Goal: Information Seeking & Learning: Learn about a topic

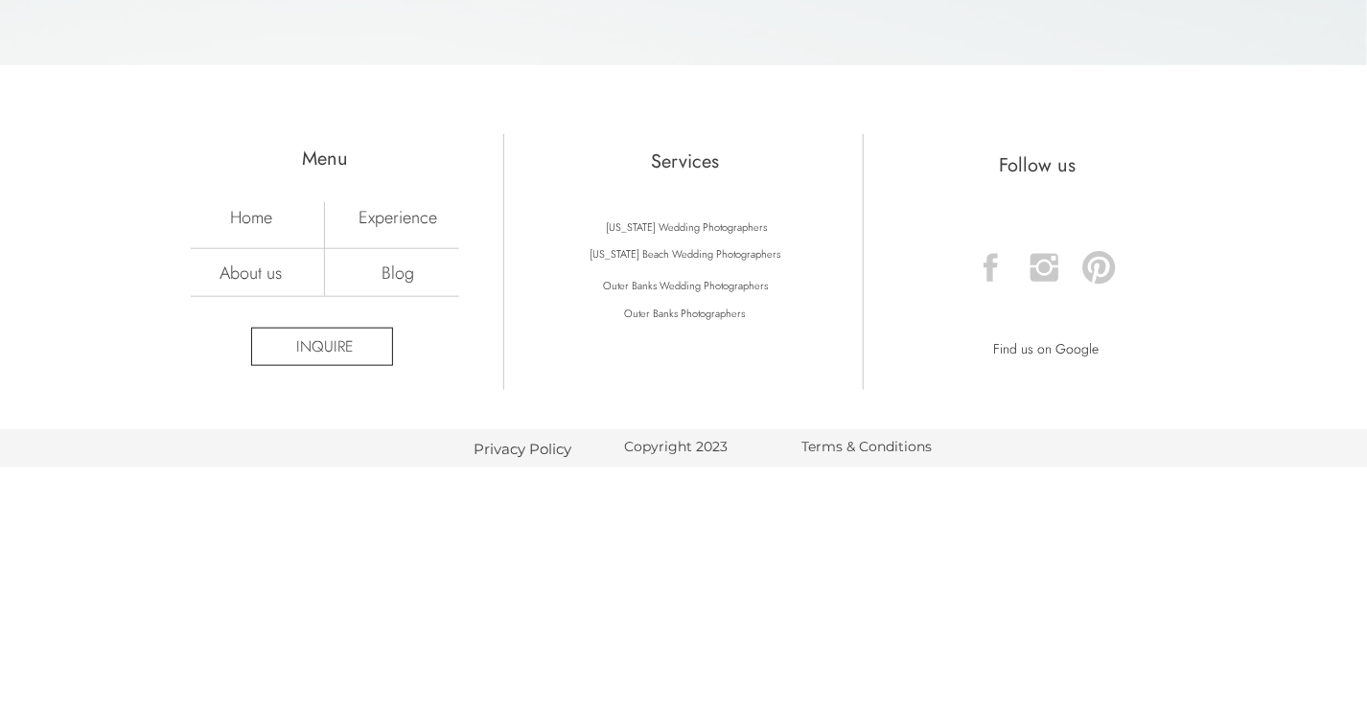
scroll to position [7715, 0]
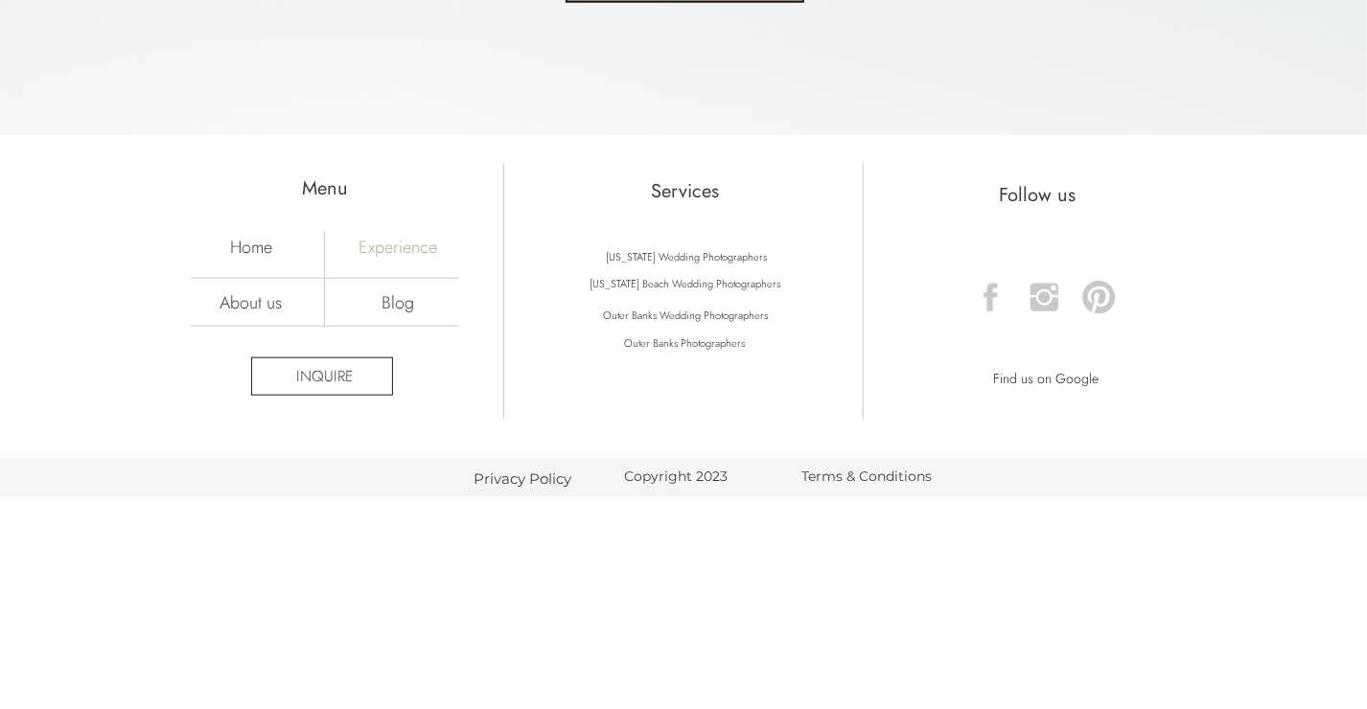
click at [399, 242] on nav "Experience" at bounding box center [398, 246] width 134 height 21
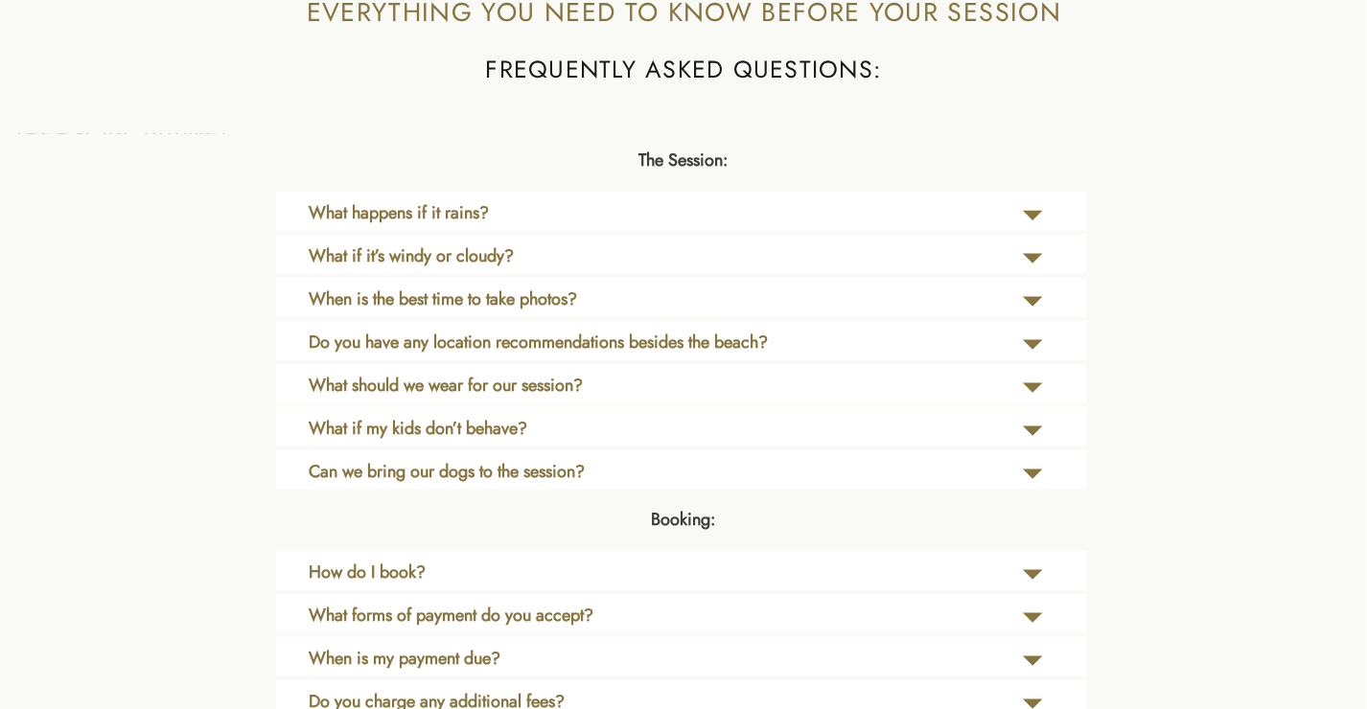
scroll to position [4409, 0]
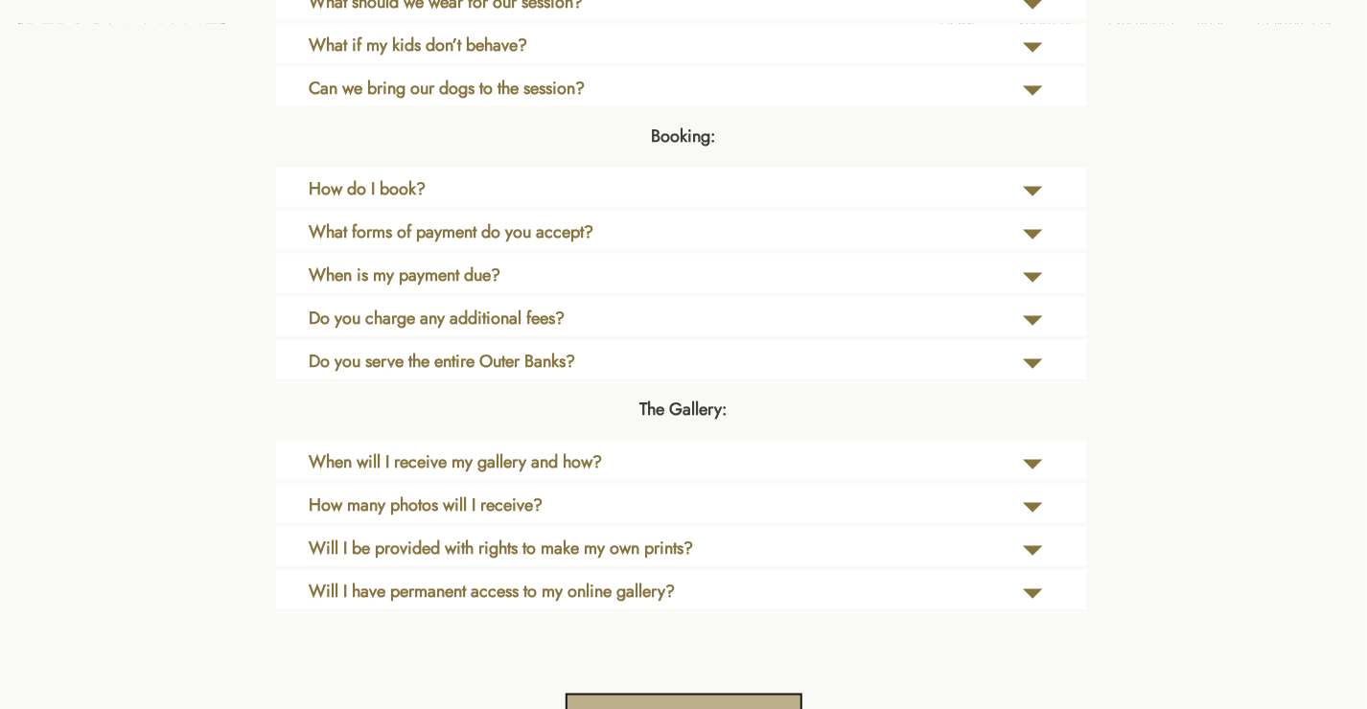
click at [698, 184] on p "How do I book?" at bounding box center [586, 195] width 554 height 38
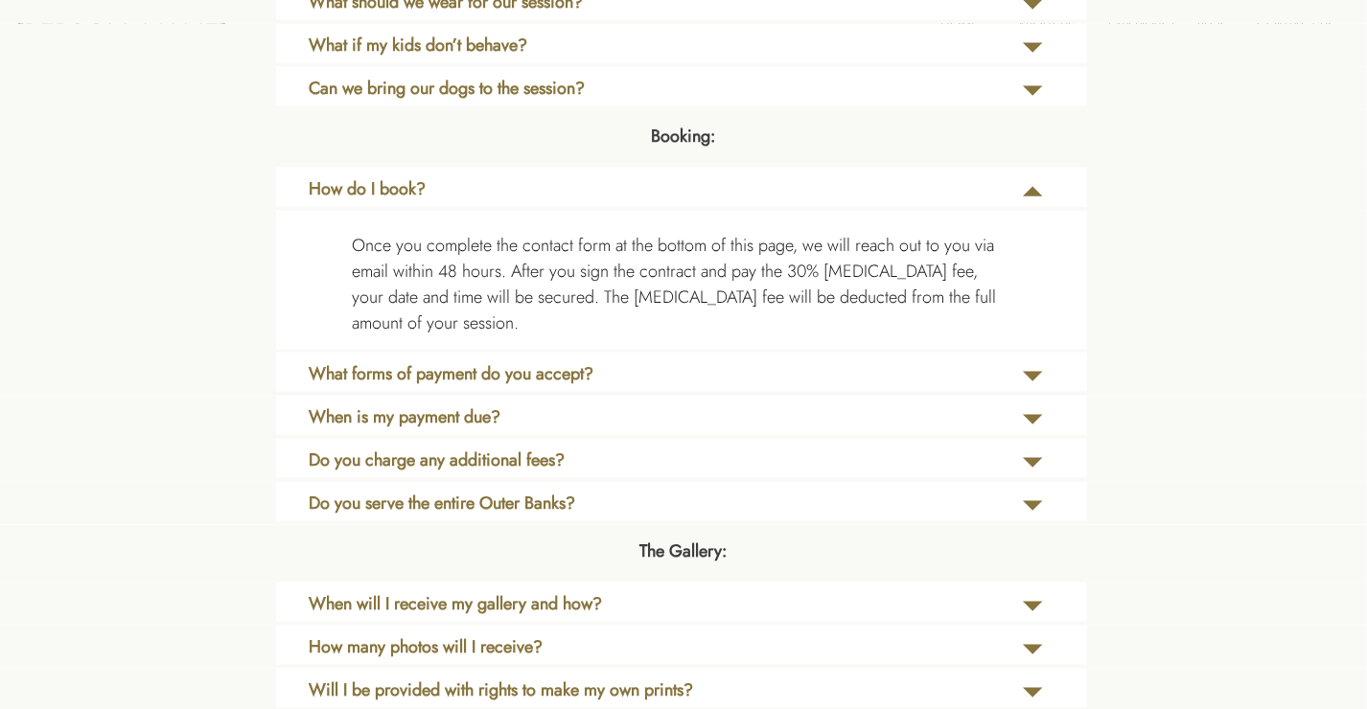
click at [819, 461] on p "Do you charge any additional fees?" at bounding box center [586, 467] width 554 height 38
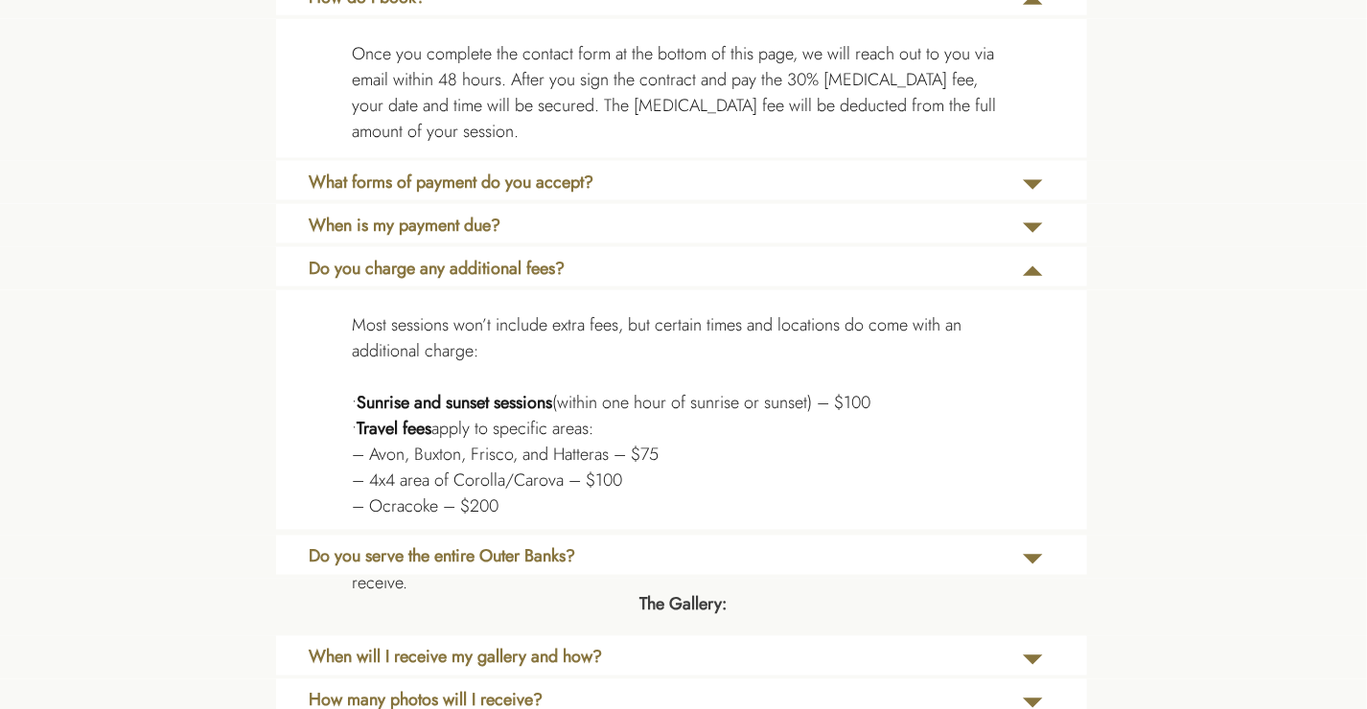
scroll to position [4792, 0]
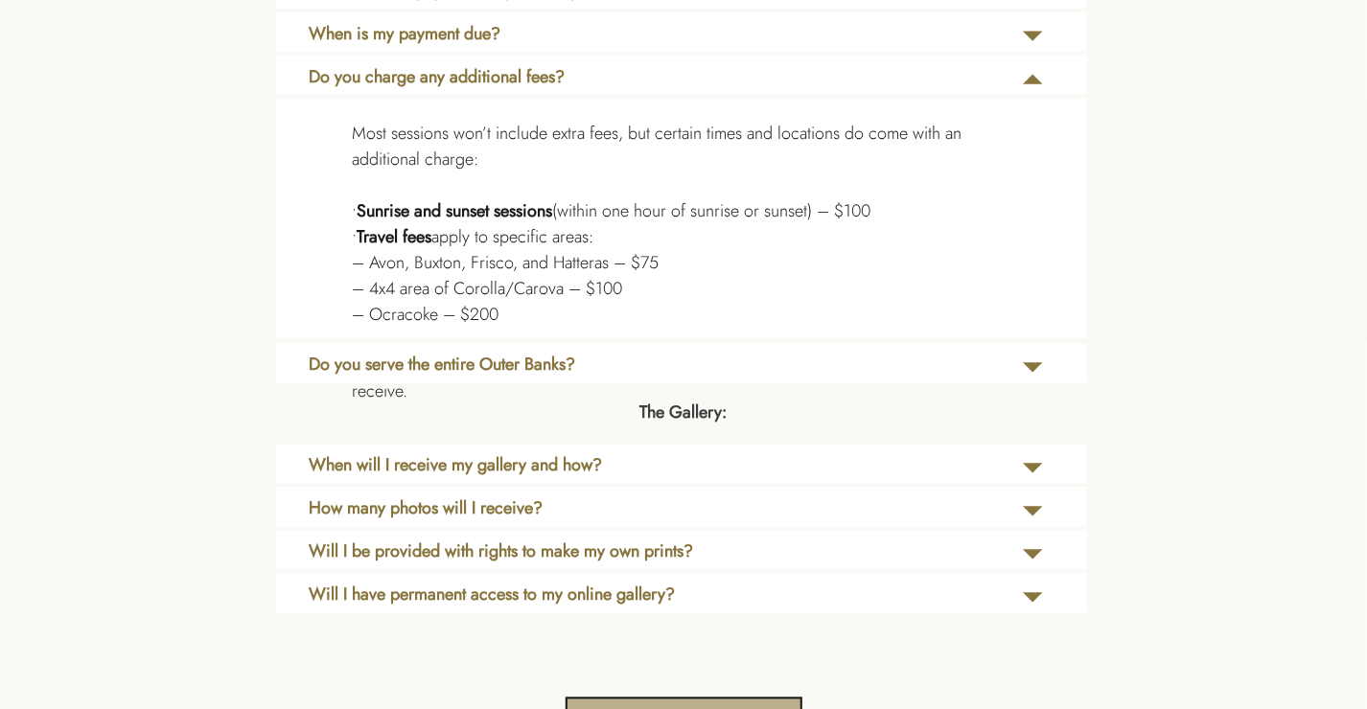
click at [783, 510] on p "How many photos will I receive?" at bounding box center [586, 515] width 554 height 38
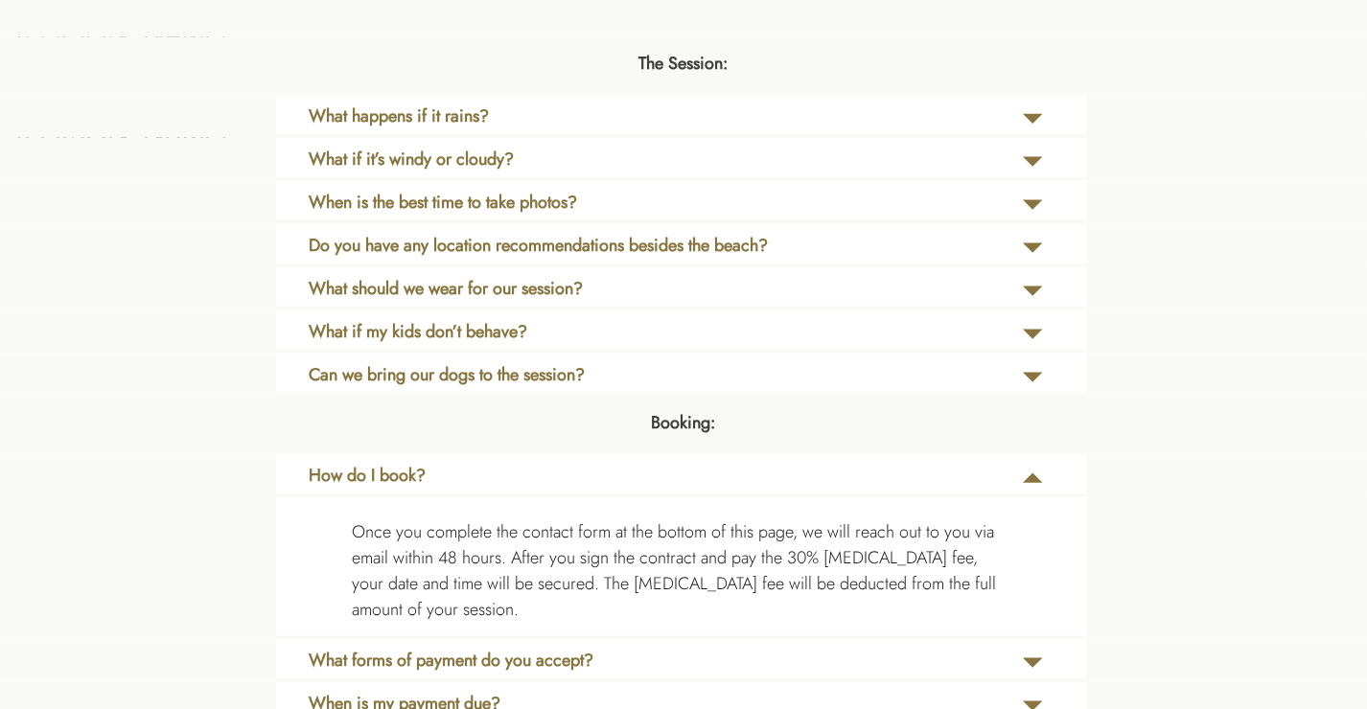
scroll to position [4121, 0]
click at [622, 189] on div at bounding box center [681, 201] width 811 height 39
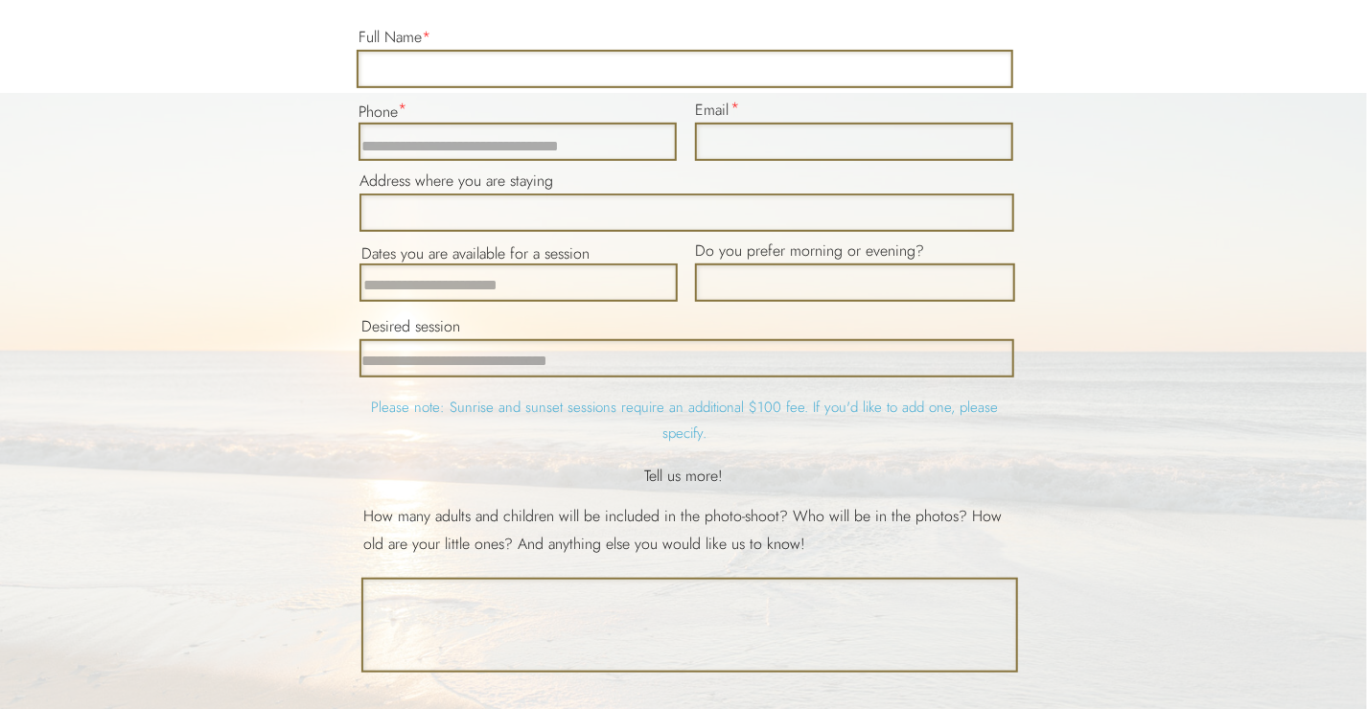
scroll to position [7955, 0]
